Goal: Use online tool/utility: Utilize a website feature to perform a specific function

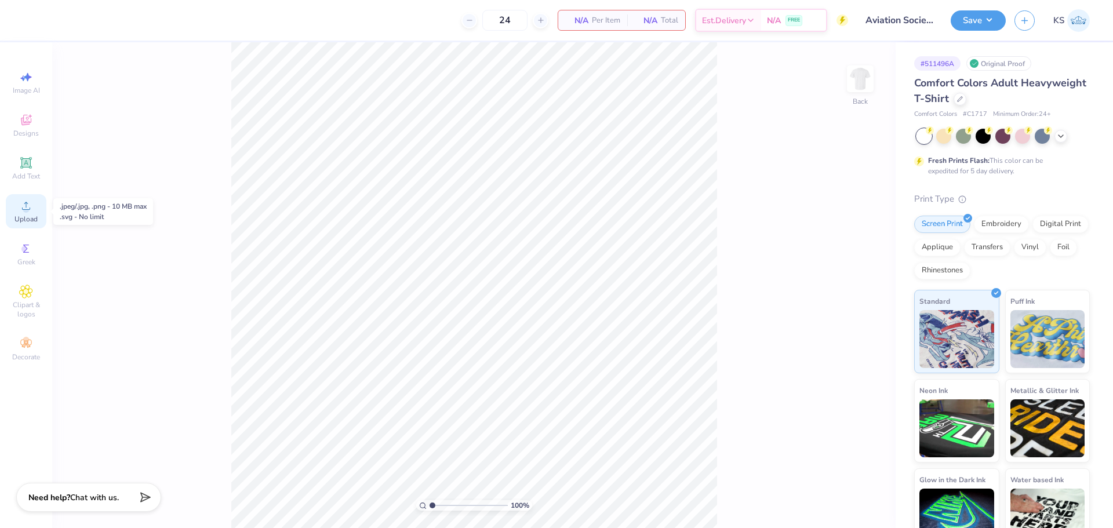
click at [23, 220] on span "Upload" at bounding box center [25, 218] width 23 height 9
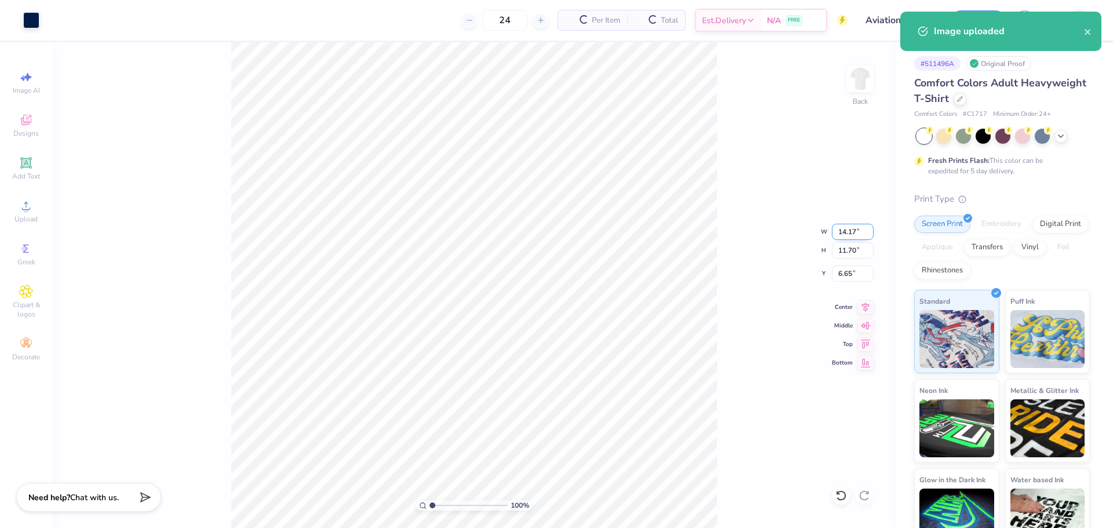
click at [847, 230] on input "14.17" at bounding box center [853, 232] width 42 height 16
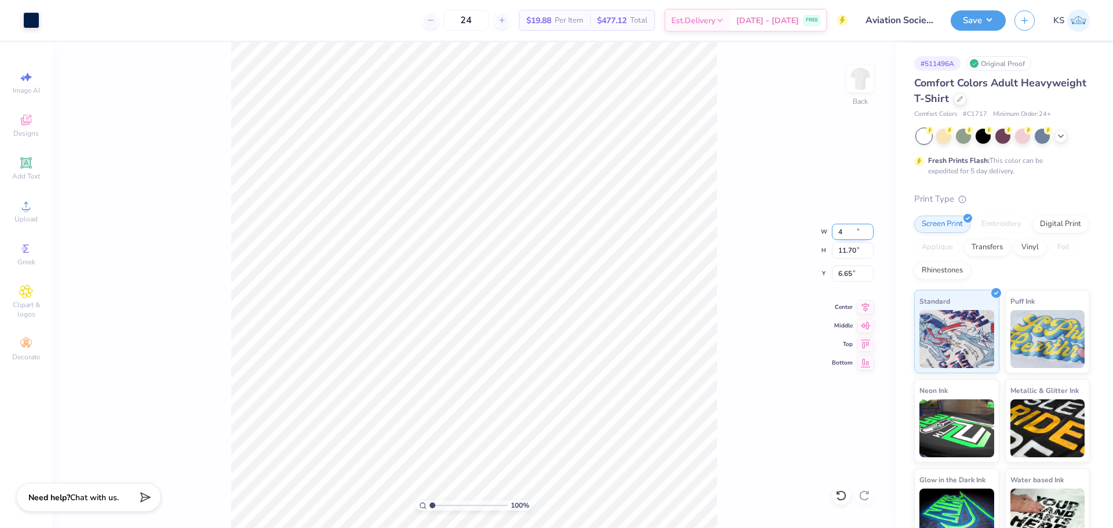
type input "4.00"
type input "3.30"
click at [846, 278] on input "5.04" at bounding box center [853, 273] width 42 height 16
type input "3.00"
click at [851, 234] on input "4.00" at bounding box center [853, 232] width 42 height 16
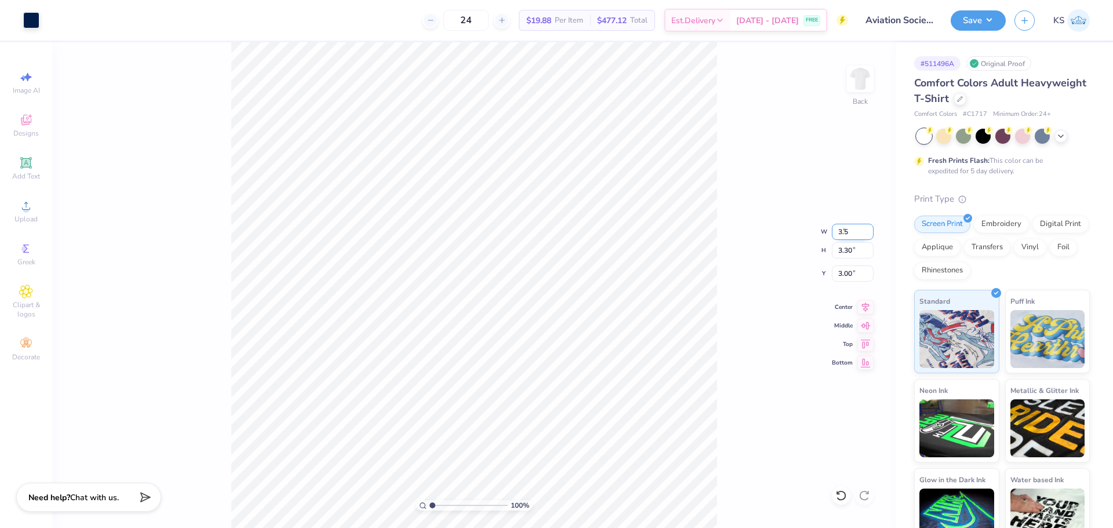
type input "3.50"
type input "2.89"
click at [856, 274] on input "3.21" at bounding box center [853, 273] width 42 height 16
type input "3.00"
drag, startPoint x: 444, startPoint y: 506, endPoint x: 456, endPoint y: 502, distance: 12.8
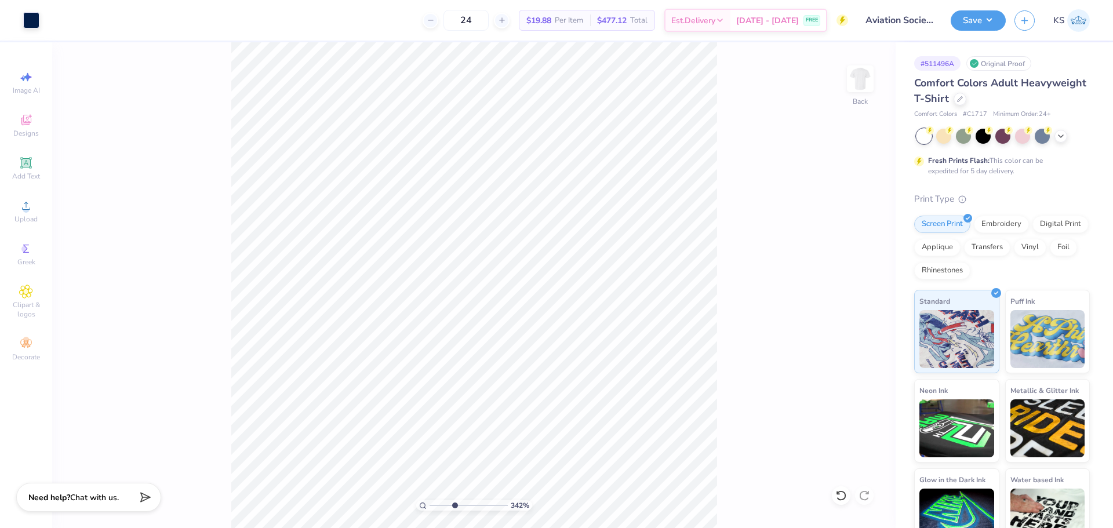
click at [454, 504] on input "range" at bounding box center [468, 505] width 78 height 10
drag, startPoint x: 450, startPoint y: 503, endPoint x: 396, endPoint y: 491, distance: 55.1
type input "1"
click at [429, 500] on input "range" at bounding box center [468, 505] width 78 height 10
click at [26, 19] on div at bounding box center [31, 19] width 16 height 16
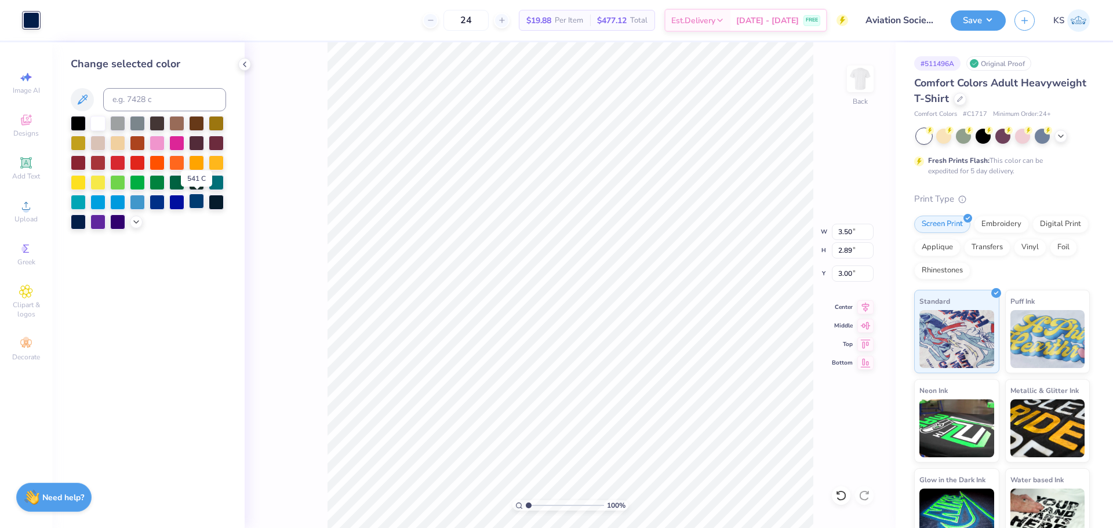
click at [197, 203] on div at bounding box center [196, 201] width 15 height 15
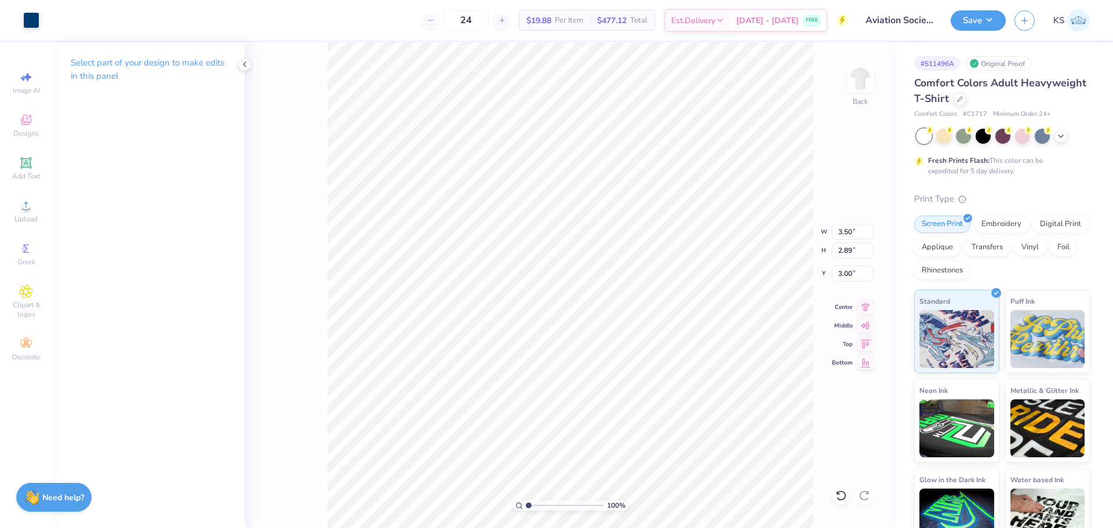
click at [966, 6] on div "Save KS" at bounding box center [1031, 20] width 162 height 41
click at [971, 12] on button "Save" at bounding box center [977, 19] width 55 height 20
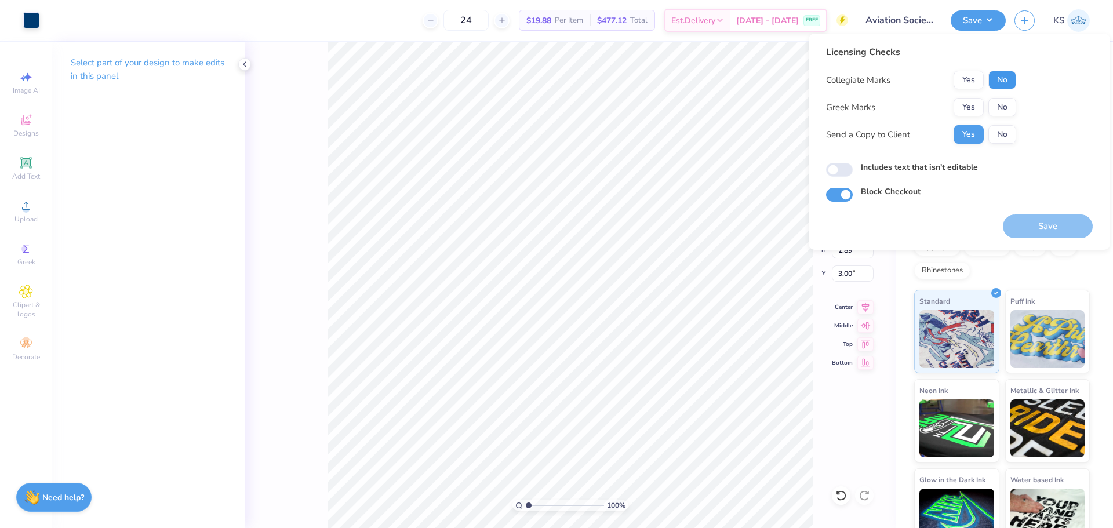
click at [1004, 77] on button "No" at bounding box center [1002, 80] width 28 height 19
click at [1004, 110] on button "No" at bounding box center [1002, 107] width 28 height 19
click at [1037, 227] on button "Save" at bounding box center [1048, 226] width 90 height 24
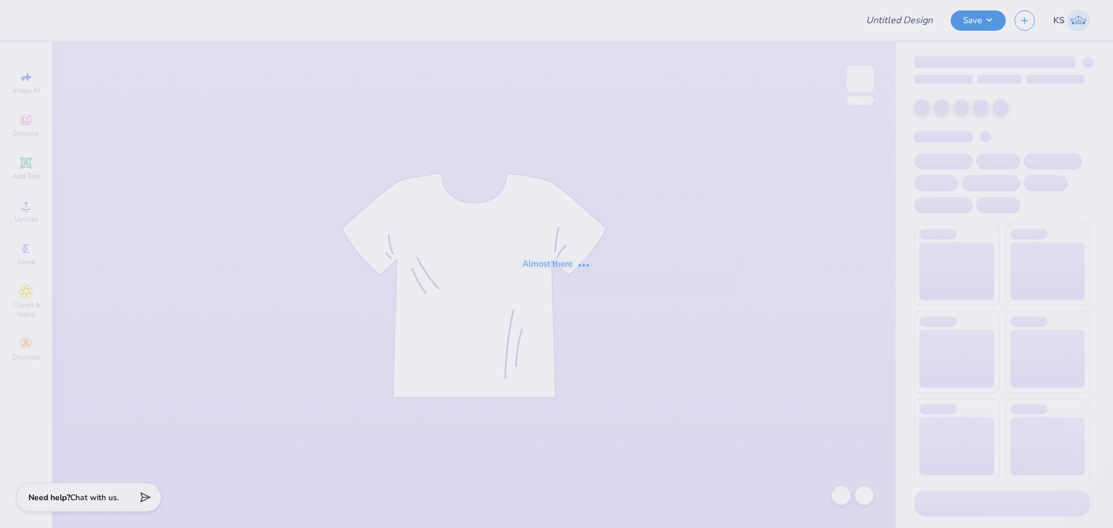
type input "Emory SPC - Homecoming 2025"
